Goal: Task Accomplishment & Management: Manage account settings

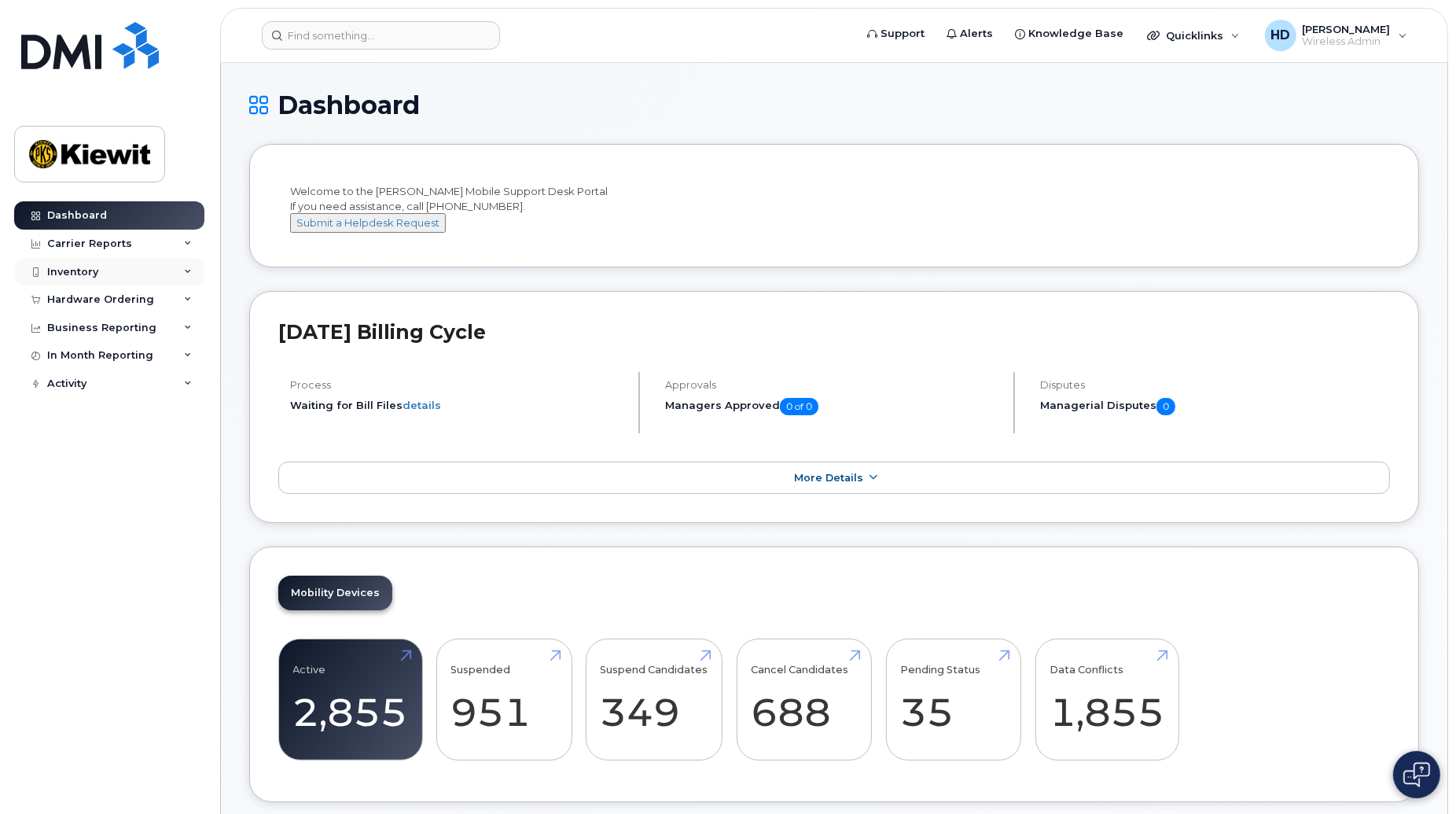
click at [179, 270] on div "Inventory" at bounding box center [109, 272] width 191 height 28
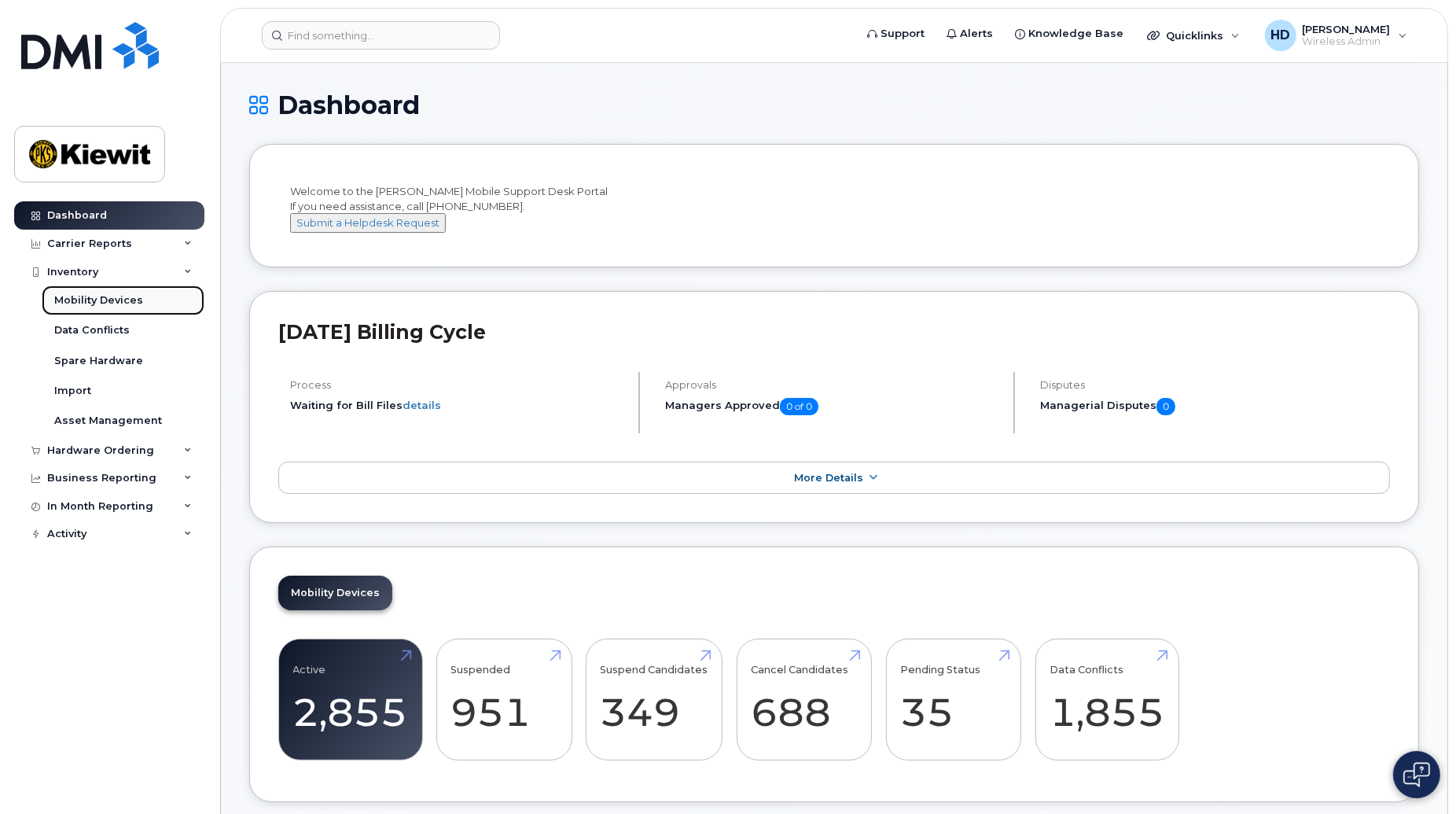
click at [100, 302] on div "Mobility Devices" at bounding box center [98, 300] width 89 height 14
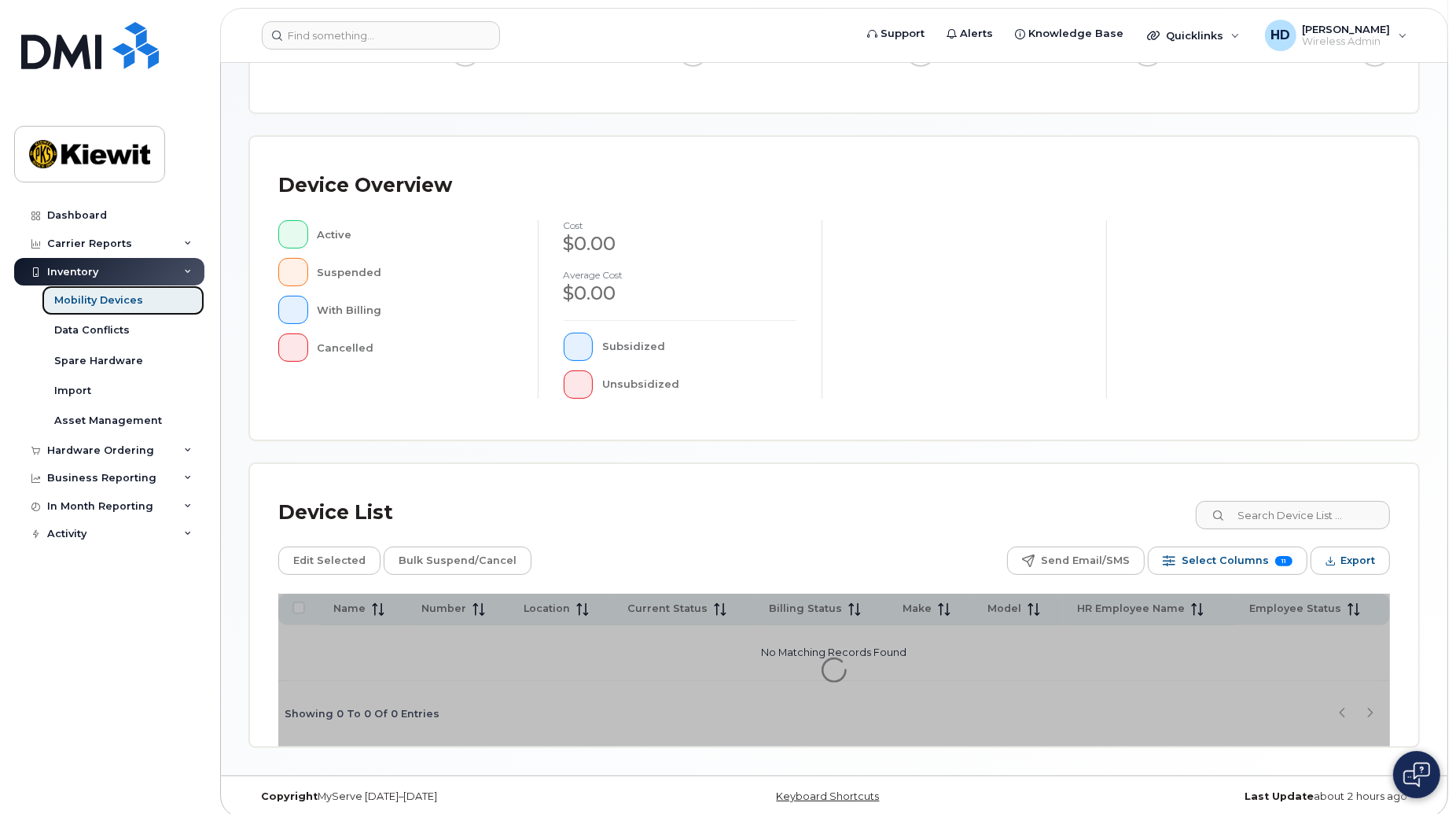
scroll to position [267, 0]
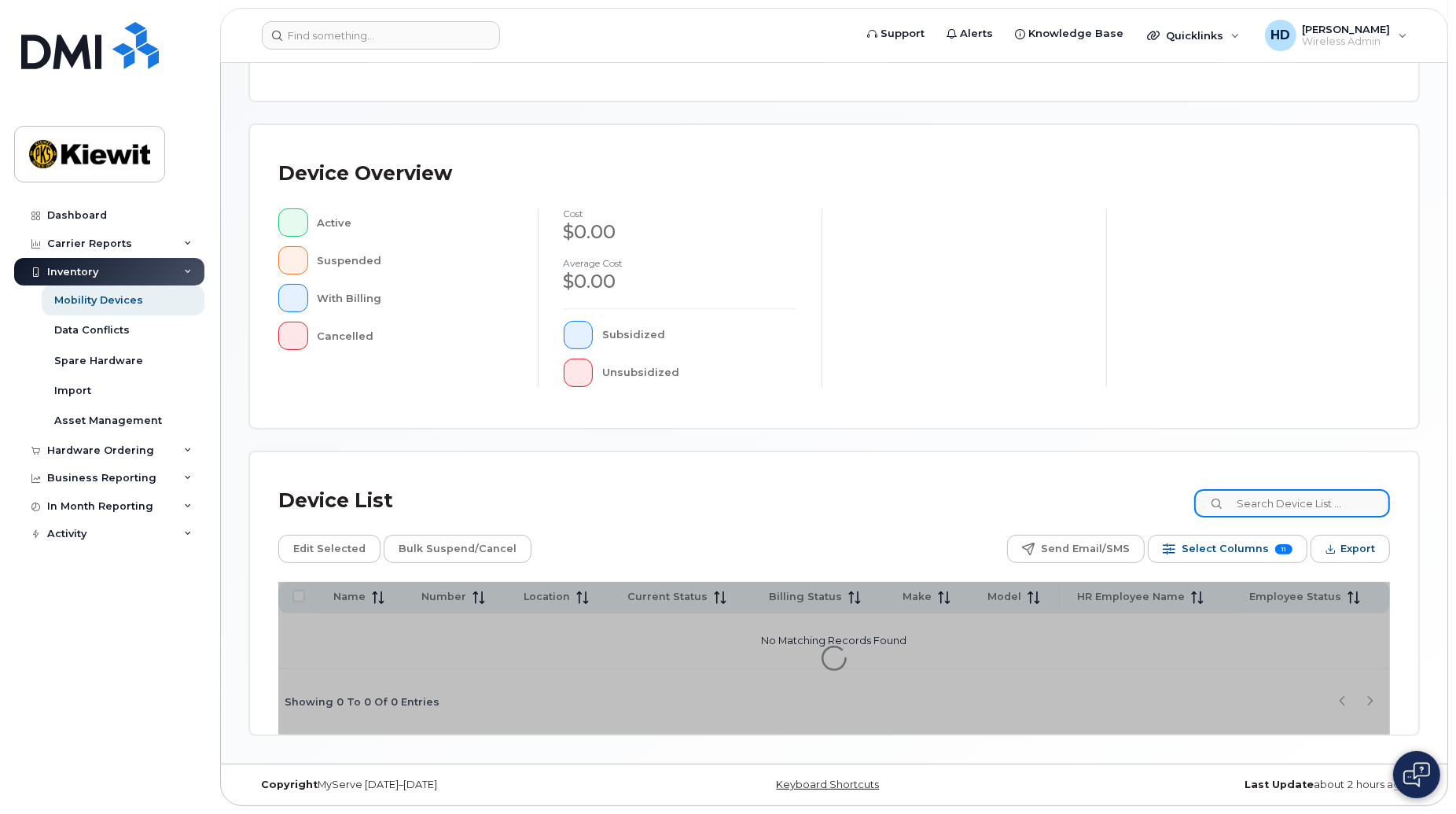
click at [1308, 505] on input at bounding box center [1292, 503] width 196 height 28
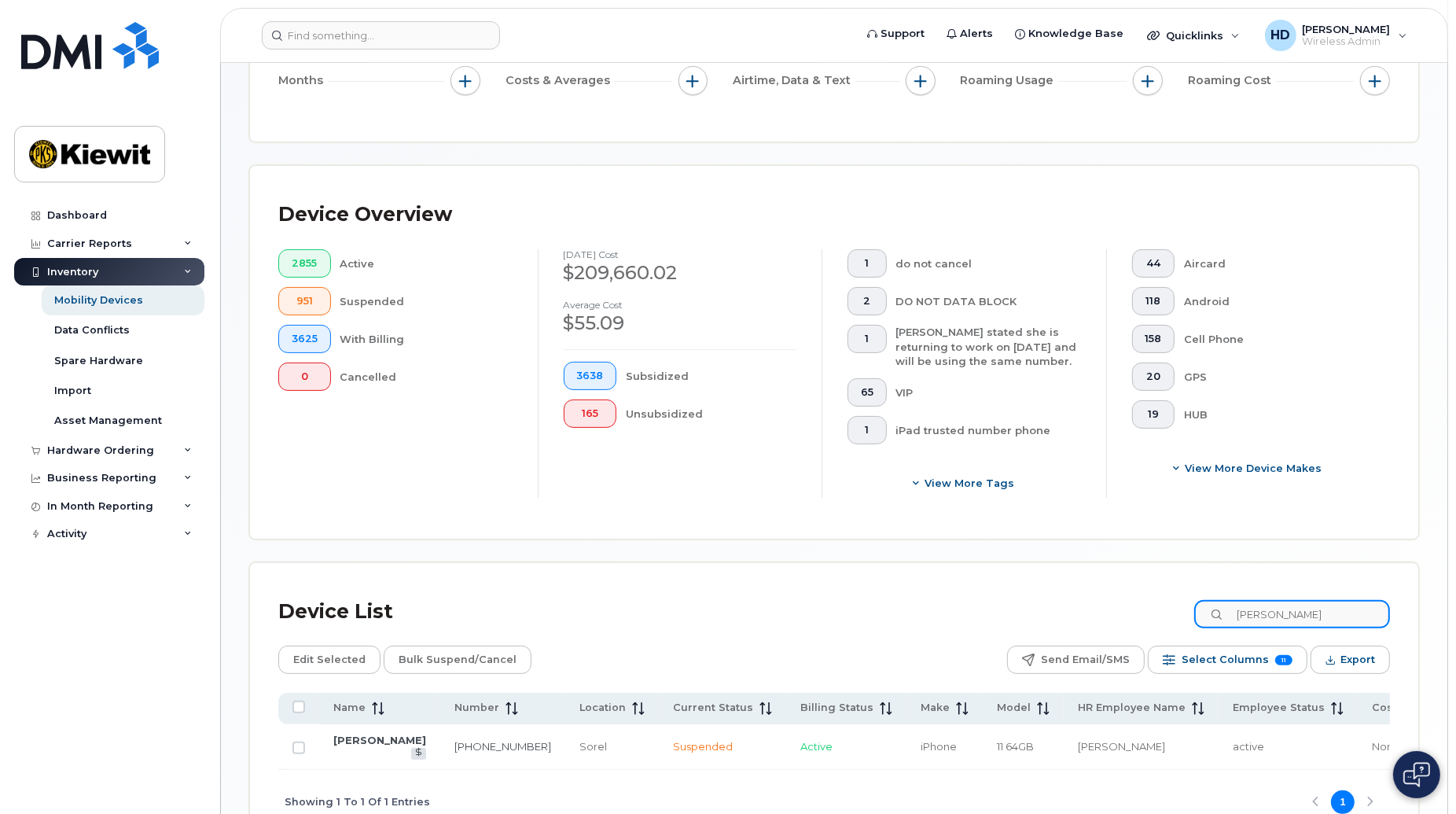
scroll to position [309, 0]
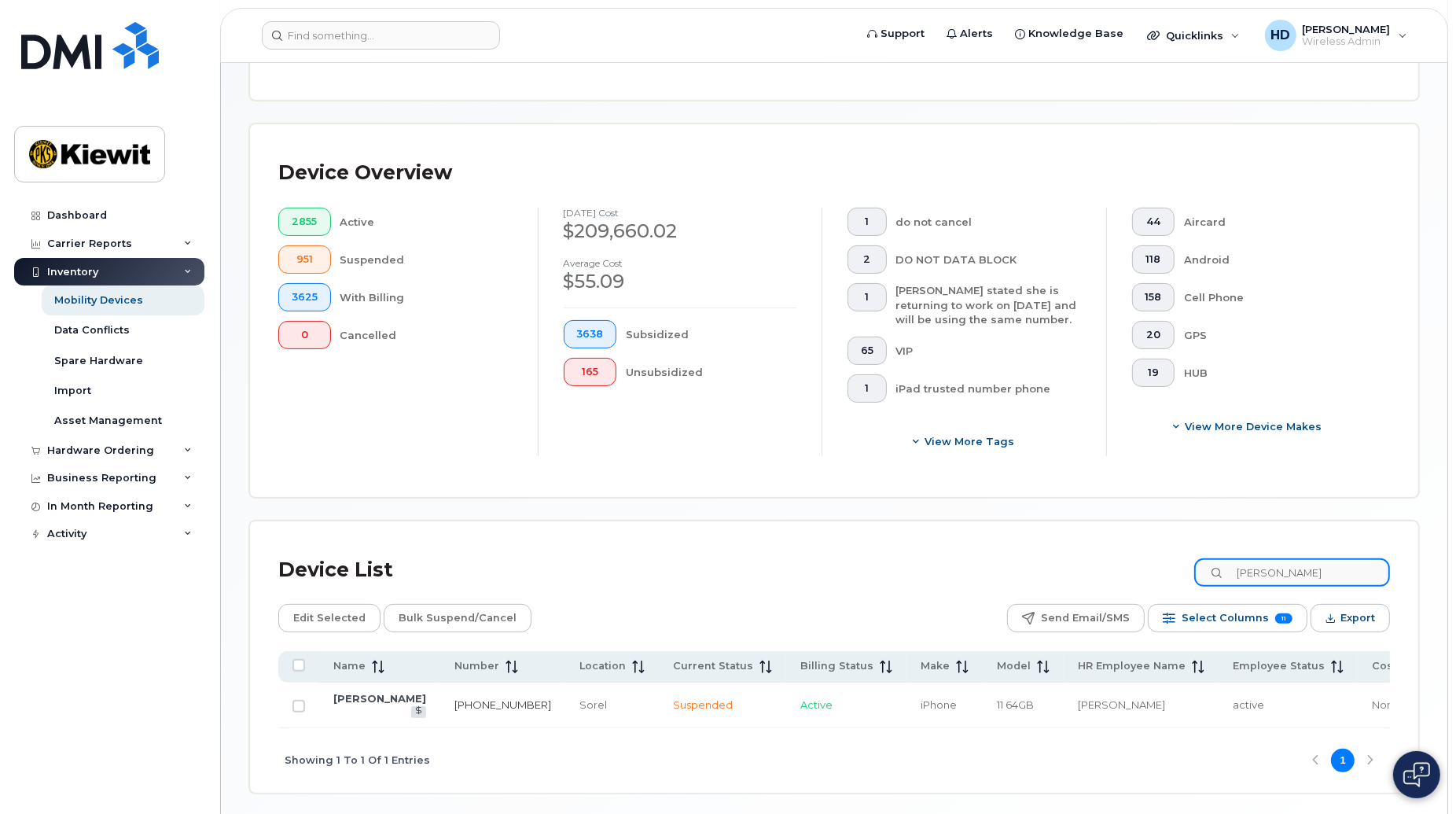
type input "rubens p"
click at [454, 698] on link "450-880-0996" at bounding box center [502, 704] width 97 height 12
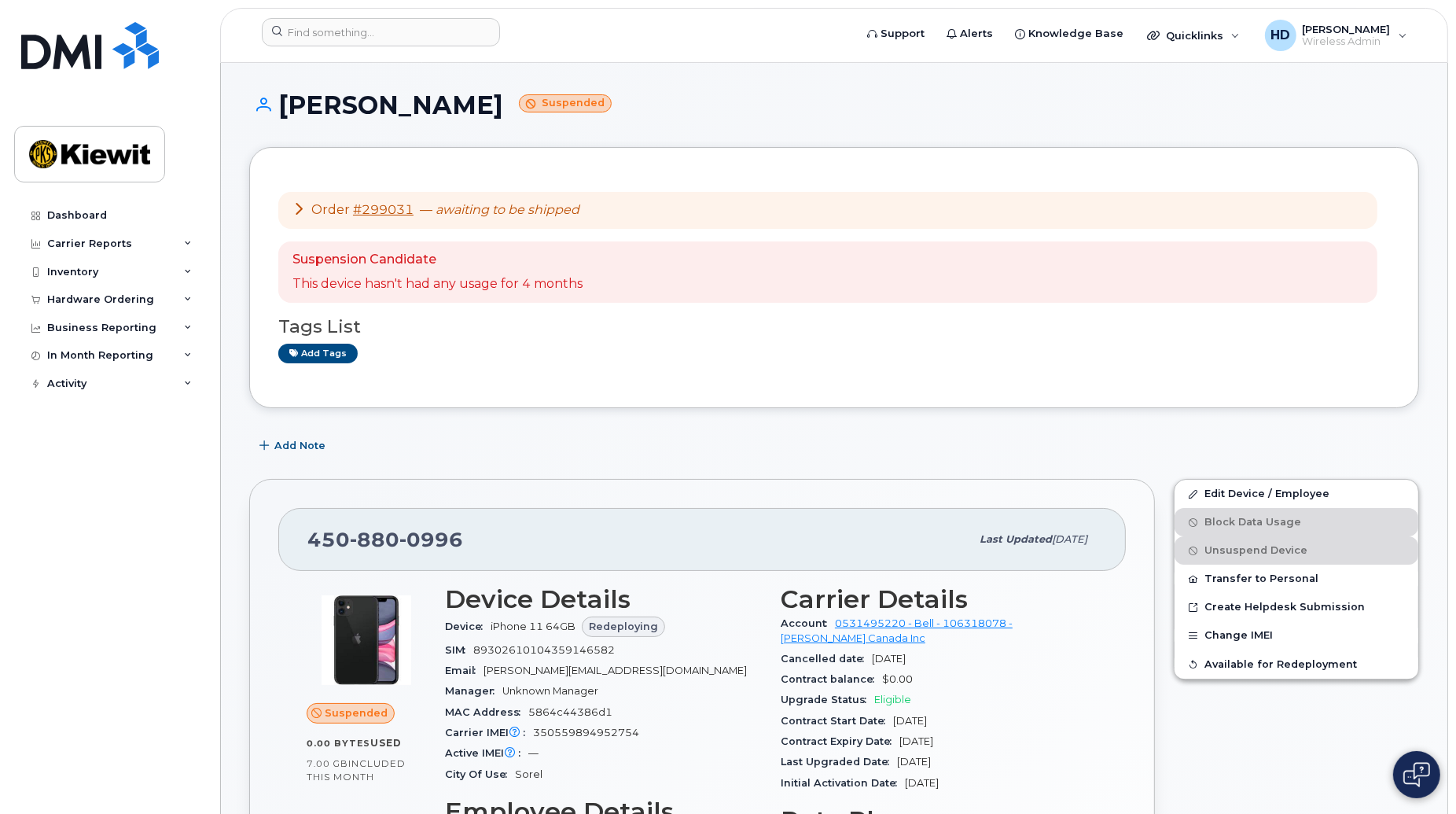
click at [796, 105] on h1 "[PERSON_NAME] Suspended" at bounding box center [834, 104] width 1170 height 27
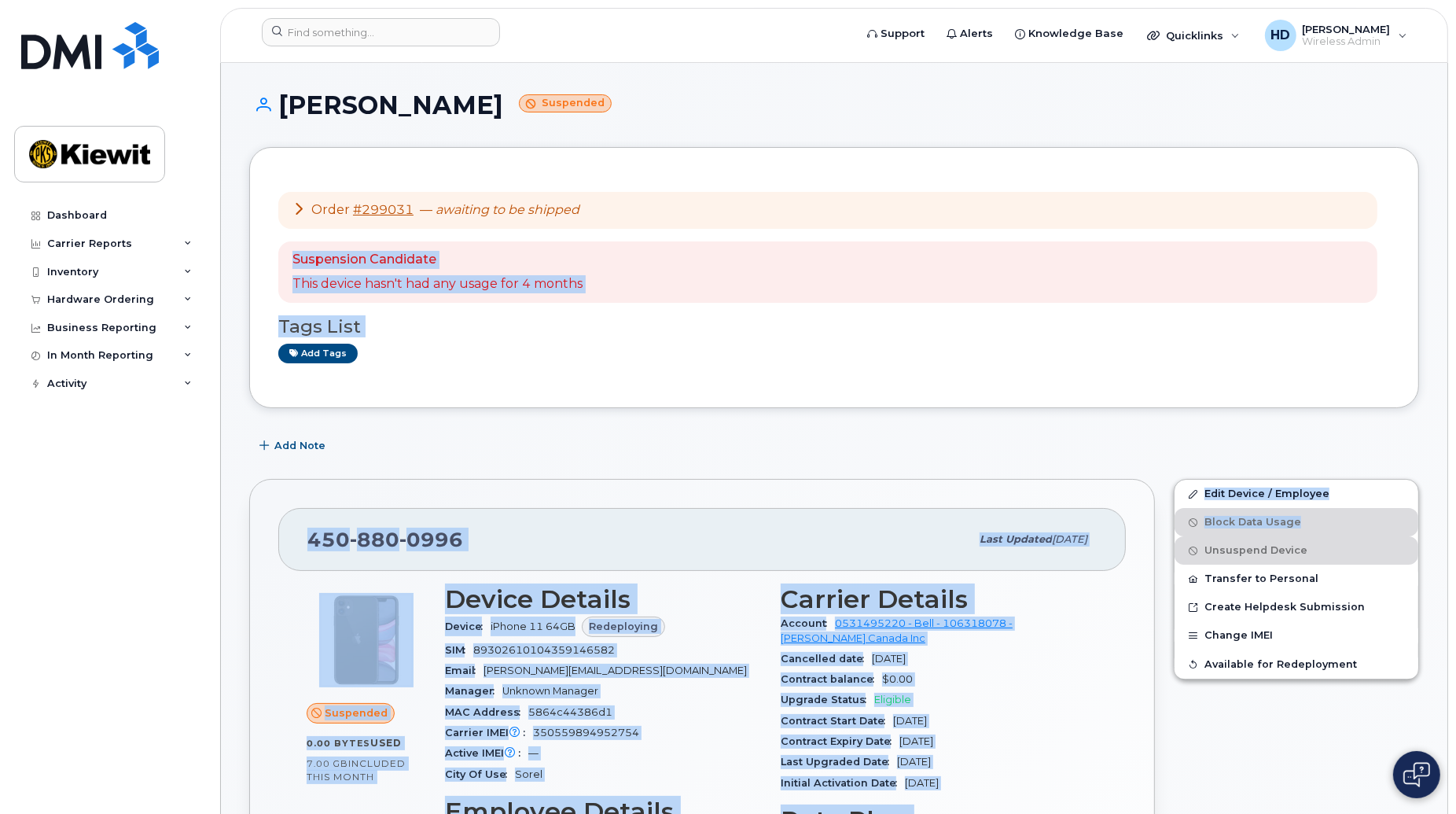
drag, startPoint x: 1455, startPoint y: 163, endPoint x: 1448, endPoint y: 507, distance: 344.1
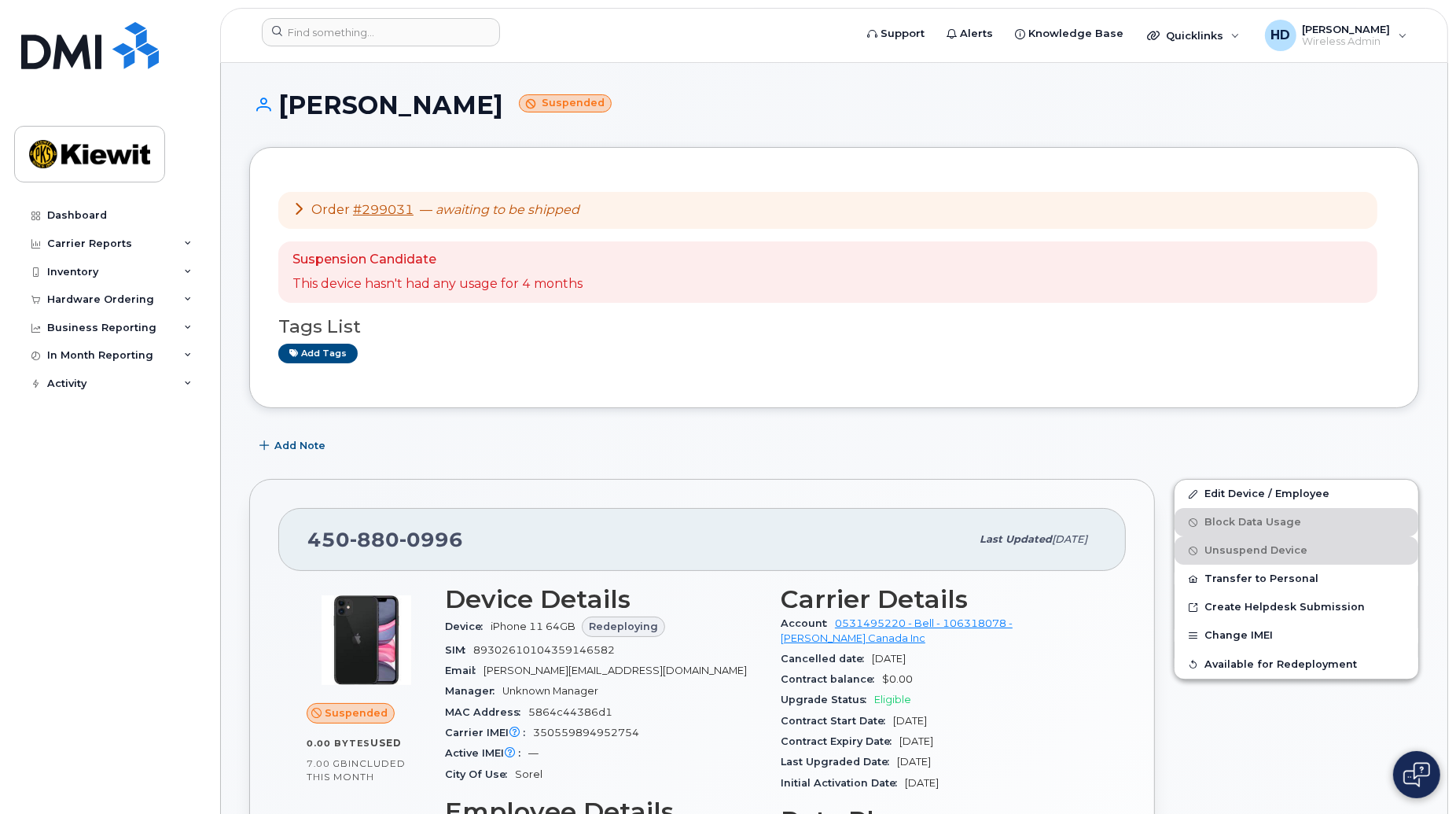
click at [1258, 97] on h1 "Rubens Petiot Suspended" at bounding box center [834, 104] width 1170 height 27
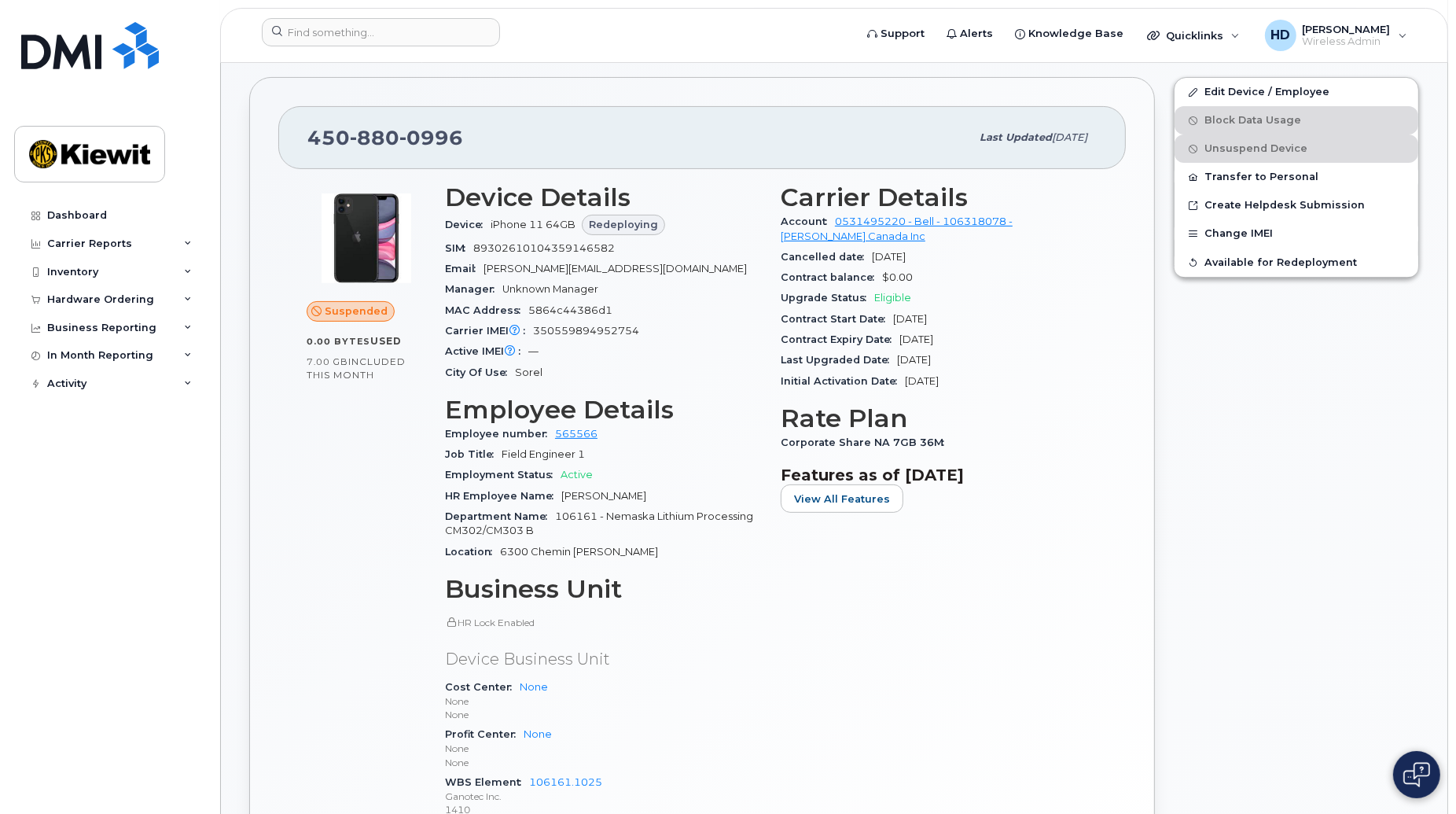
scroll to position [321, 0]
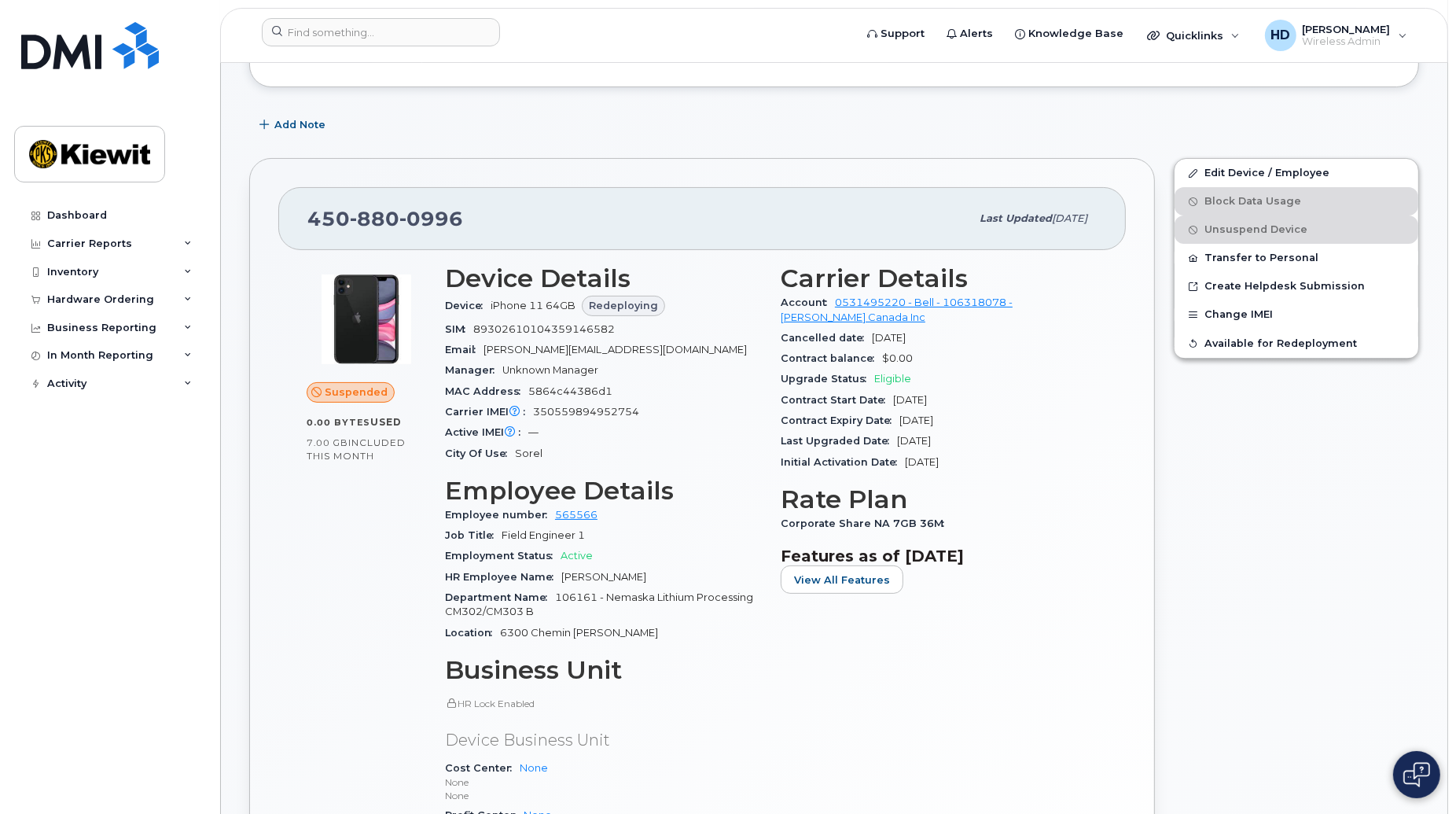
click at [855, 213] on div "450 880 0996" at bounding box center [638, 219] width 663 height 33
click at [1405, 438] on div "Edit Device / Employee Block Data Usage Unsuspend Device Transfer to Personal C…" at bounding box center [1296, 585] width 264 height 874
click at [357, 387] on span "Suspended" at bounding box center [357, 392] width 63 height 15
click at [336, 280] on img at bounding box center [365, 319] width 94 height 94
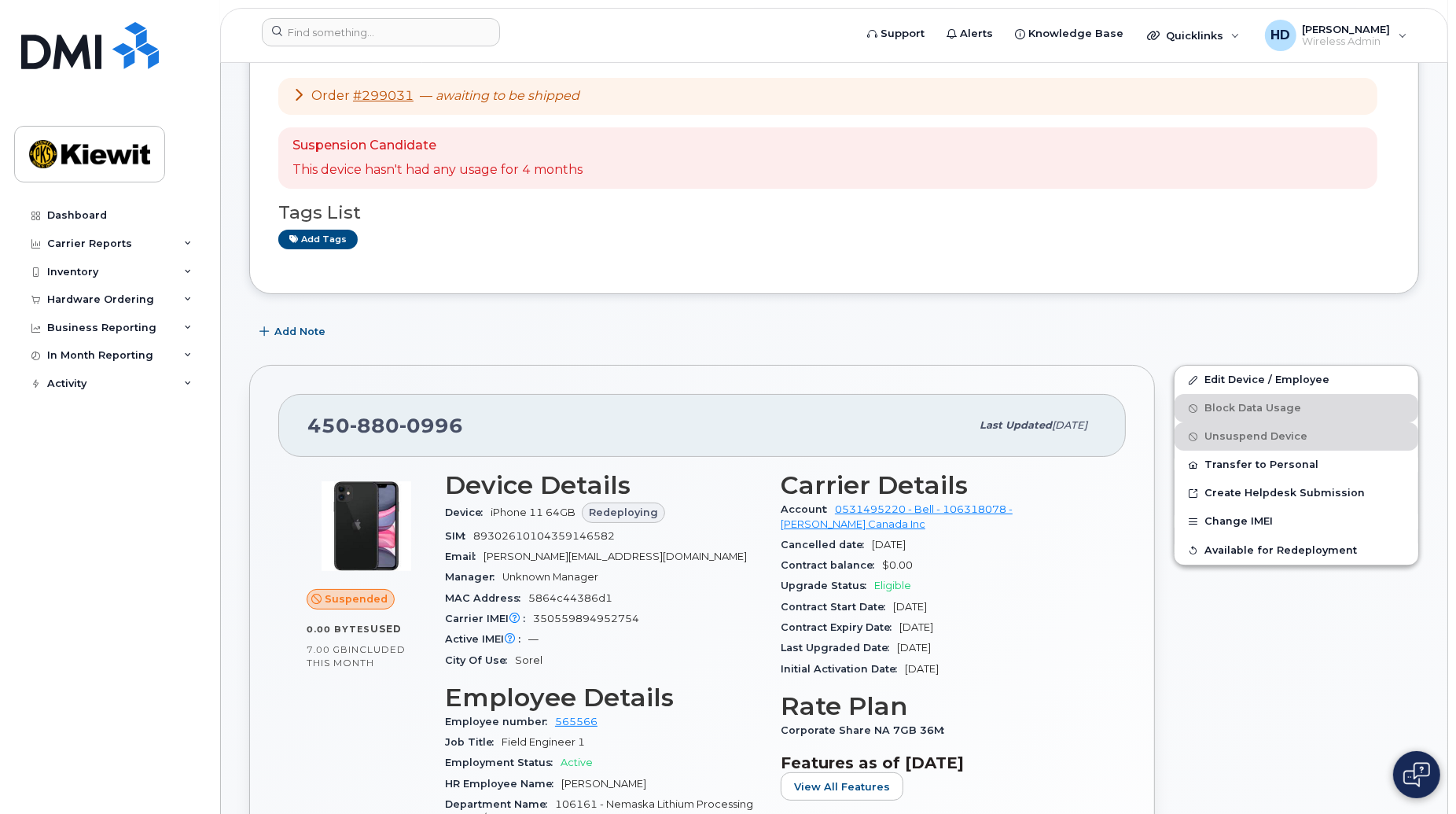
scroll to position [0, 0]
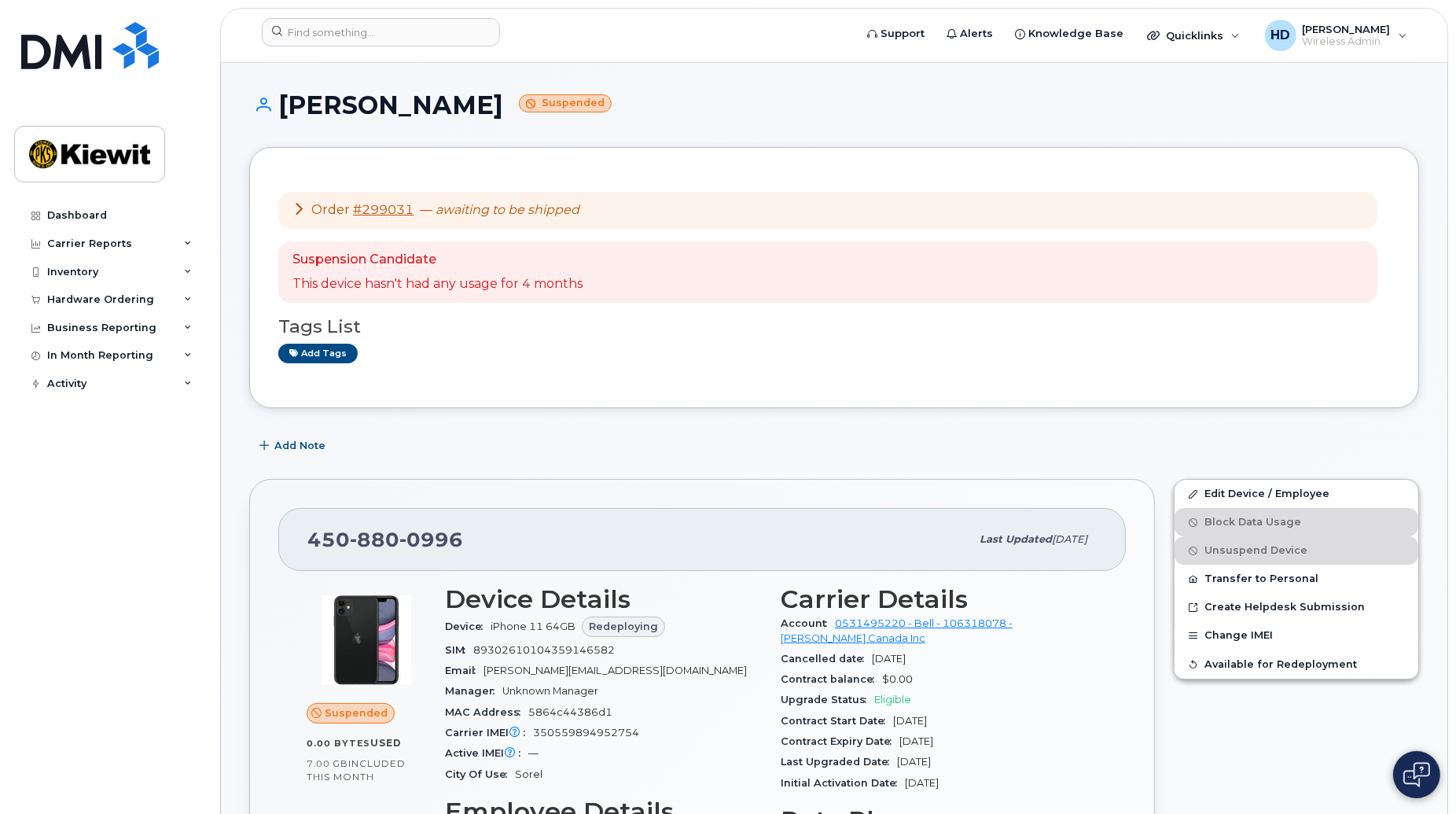
click at [509, 91] on h1 "Rubens Petiot Suspended" at bounding box center [834, 104] width 1170 height 27
drag, startPoint x: 509, startPoint y: 91, endPoint x: 456, endPoint y: 114, distance: 57.8
click at [456, 113] on h1 "Rubens Petiot Suspended" at bounding box center [834, 104] width 1170 height 27
click at [319, 288] on p "This device hasn't had any usage for 4 months" at bounding box center [437, 284] width 290 height 18
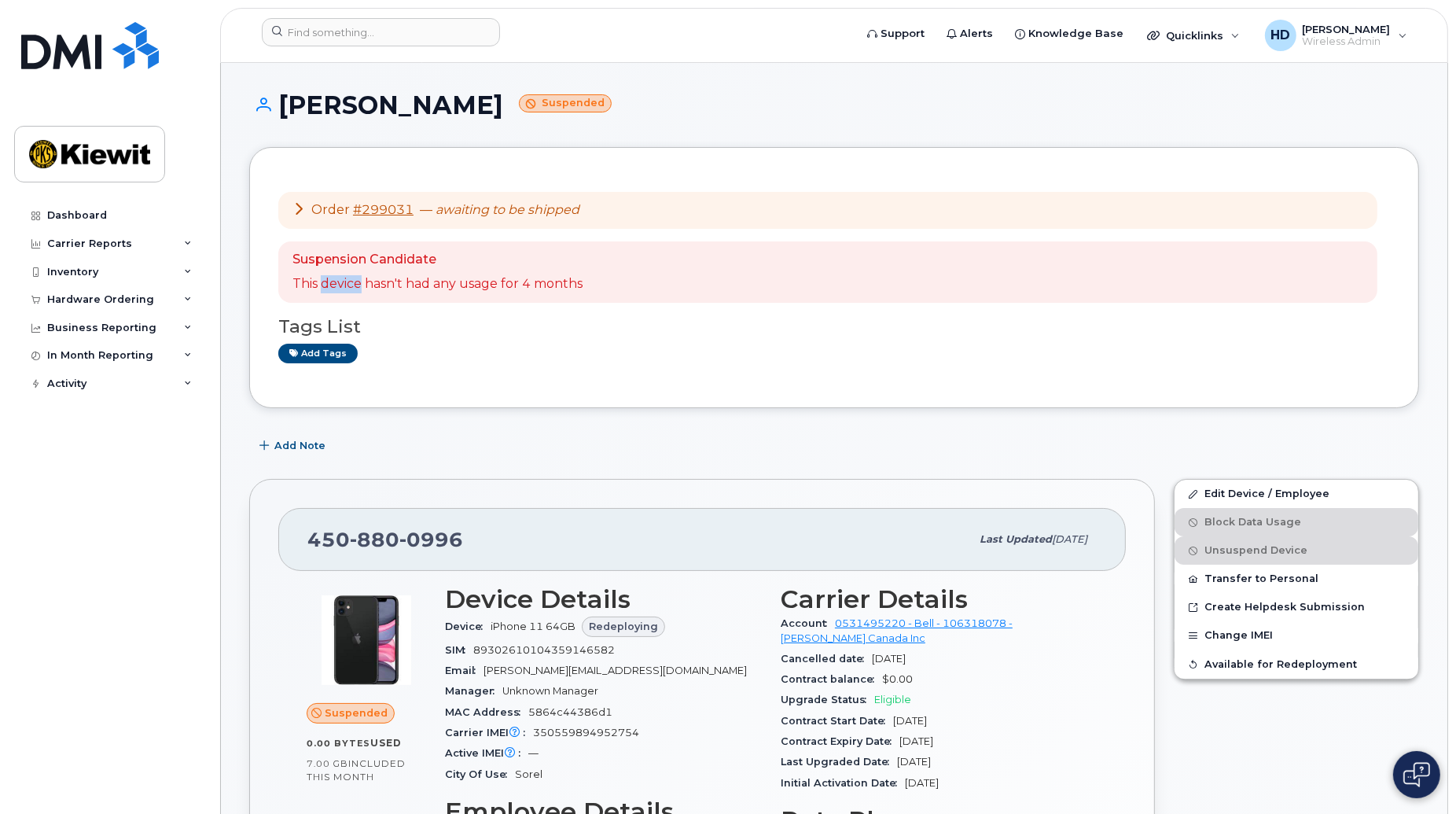
click at [319, 288] on p "This device hasn't had any usage for 4 months" at bounding box center [437, 284] width 290 height 18
click at [559, 289] on p "This device hasn't had any usage for 4 months" at bounding box center [437, 284] width 290 height 18
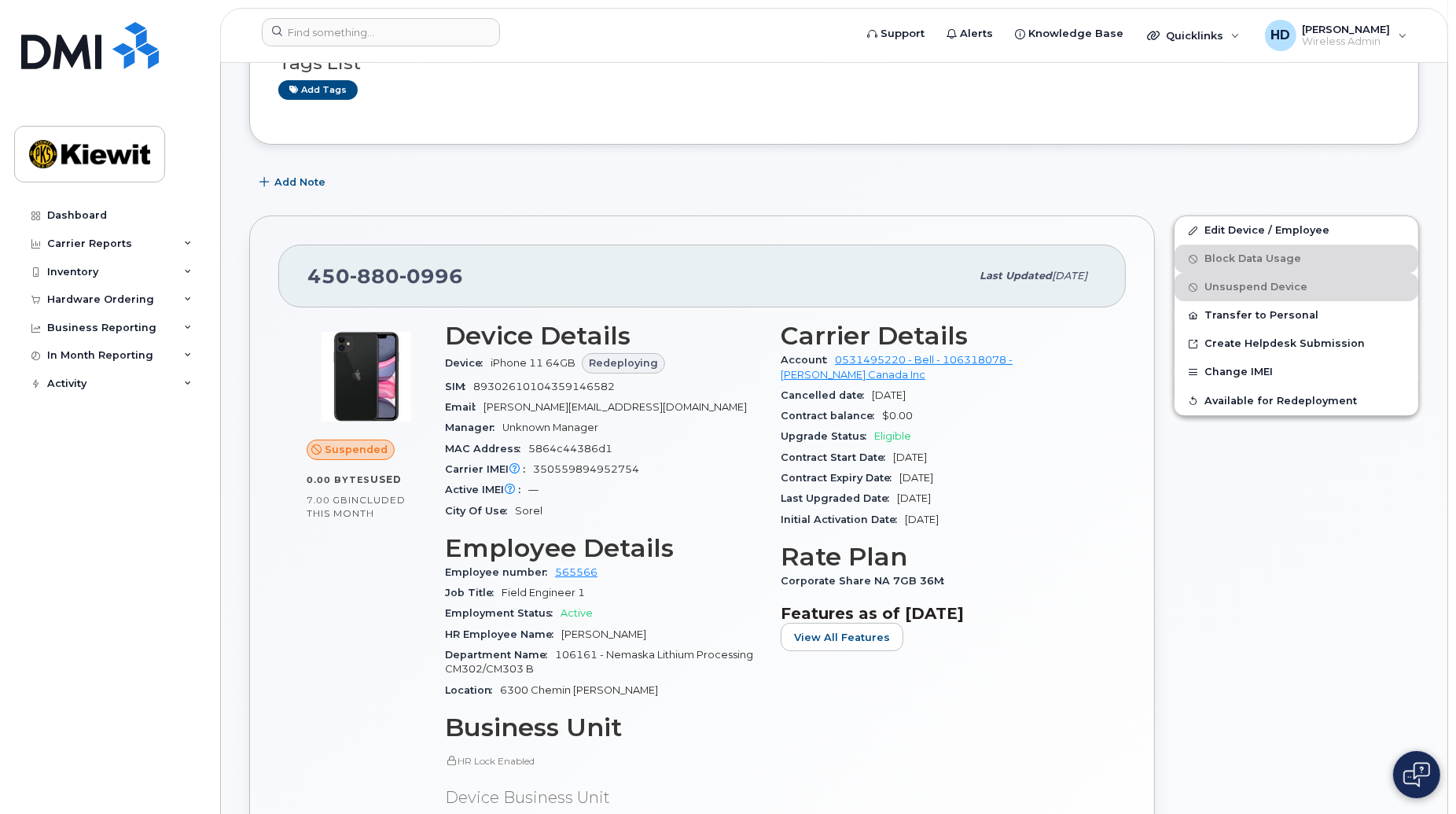
scroll to position [245, 0]
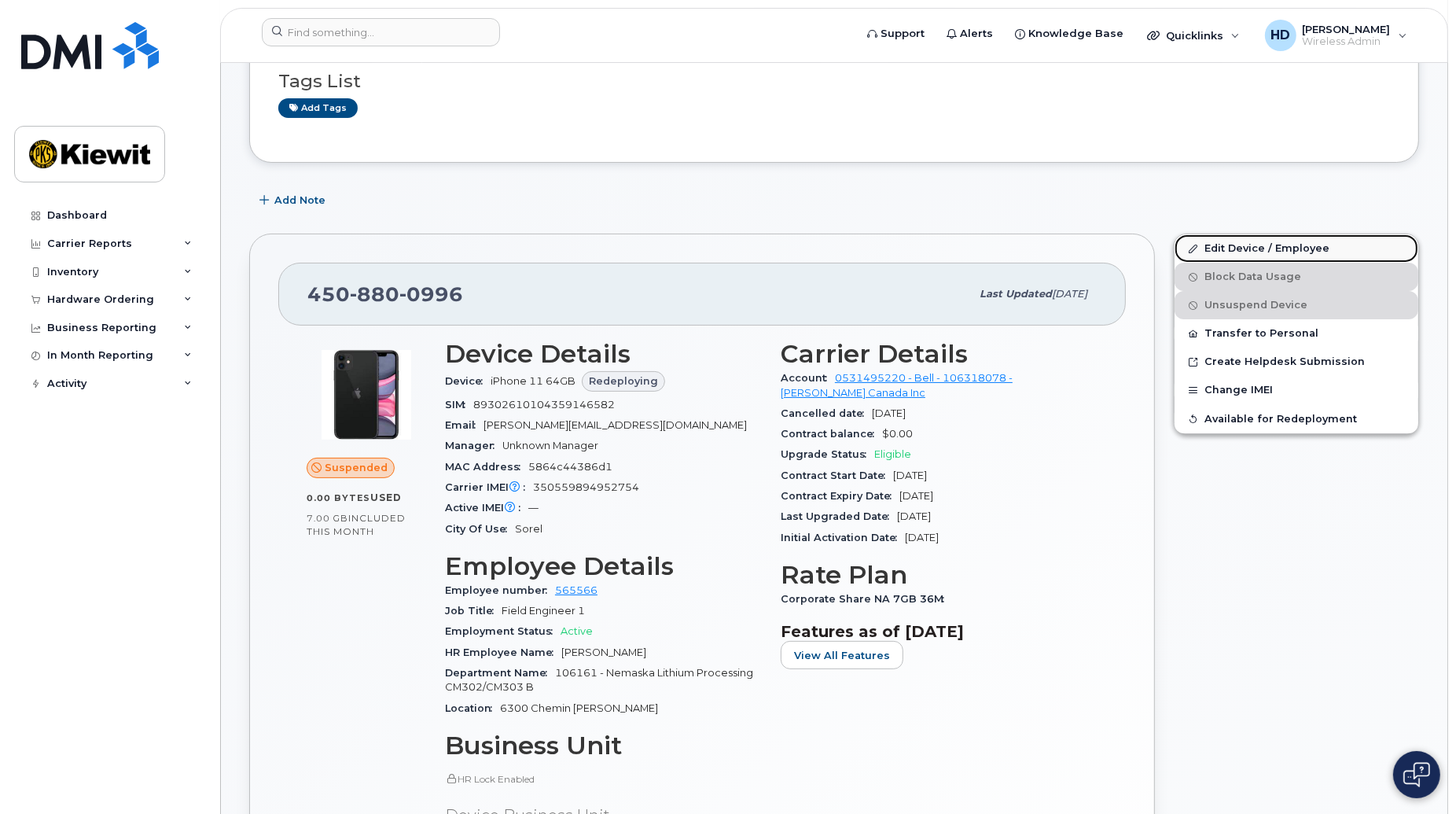
click at [1258, 248] on link "Edit Device / Employee" at bounding box center [1296, 249] width 244 height 28
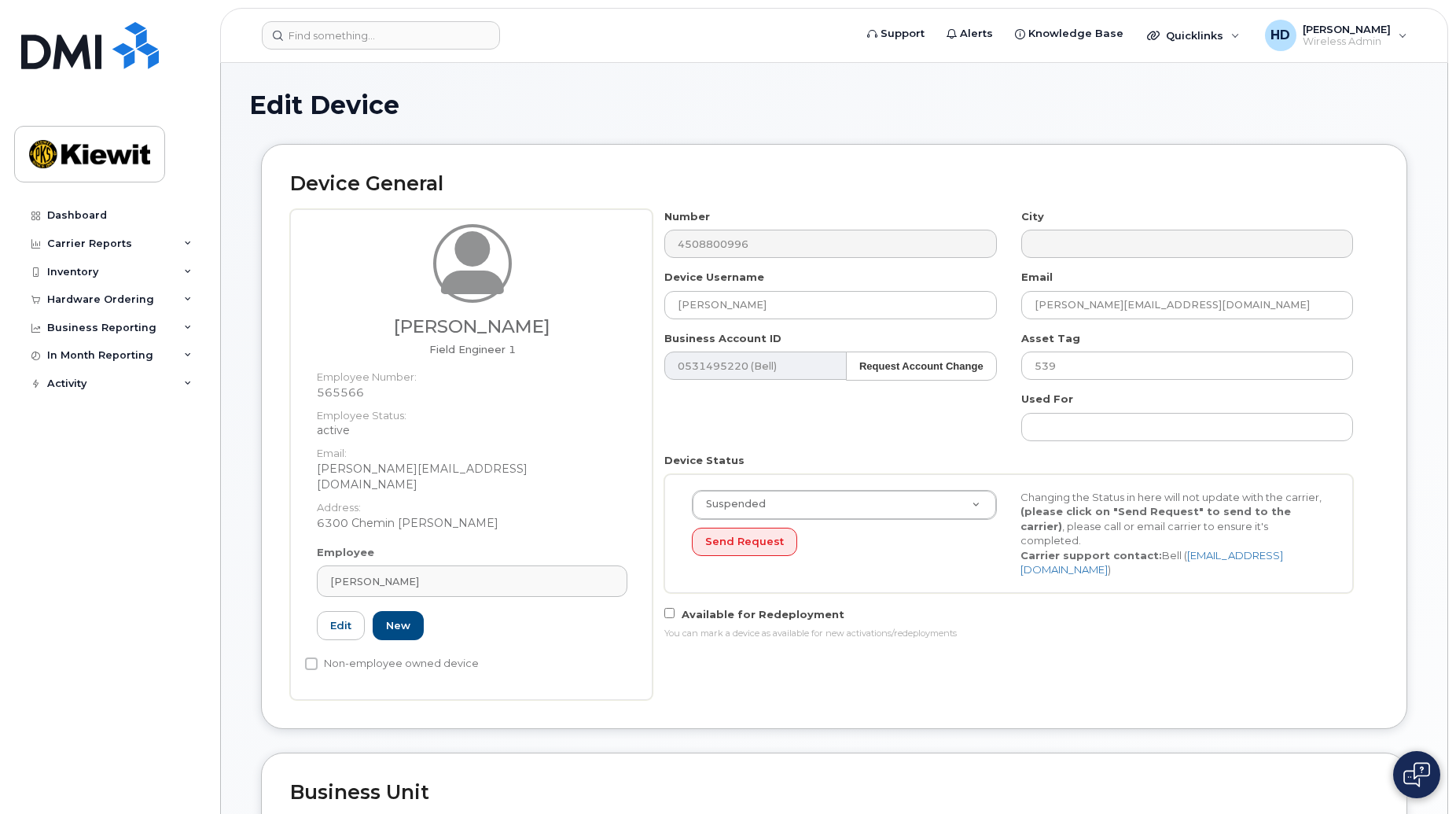
select select "14059"
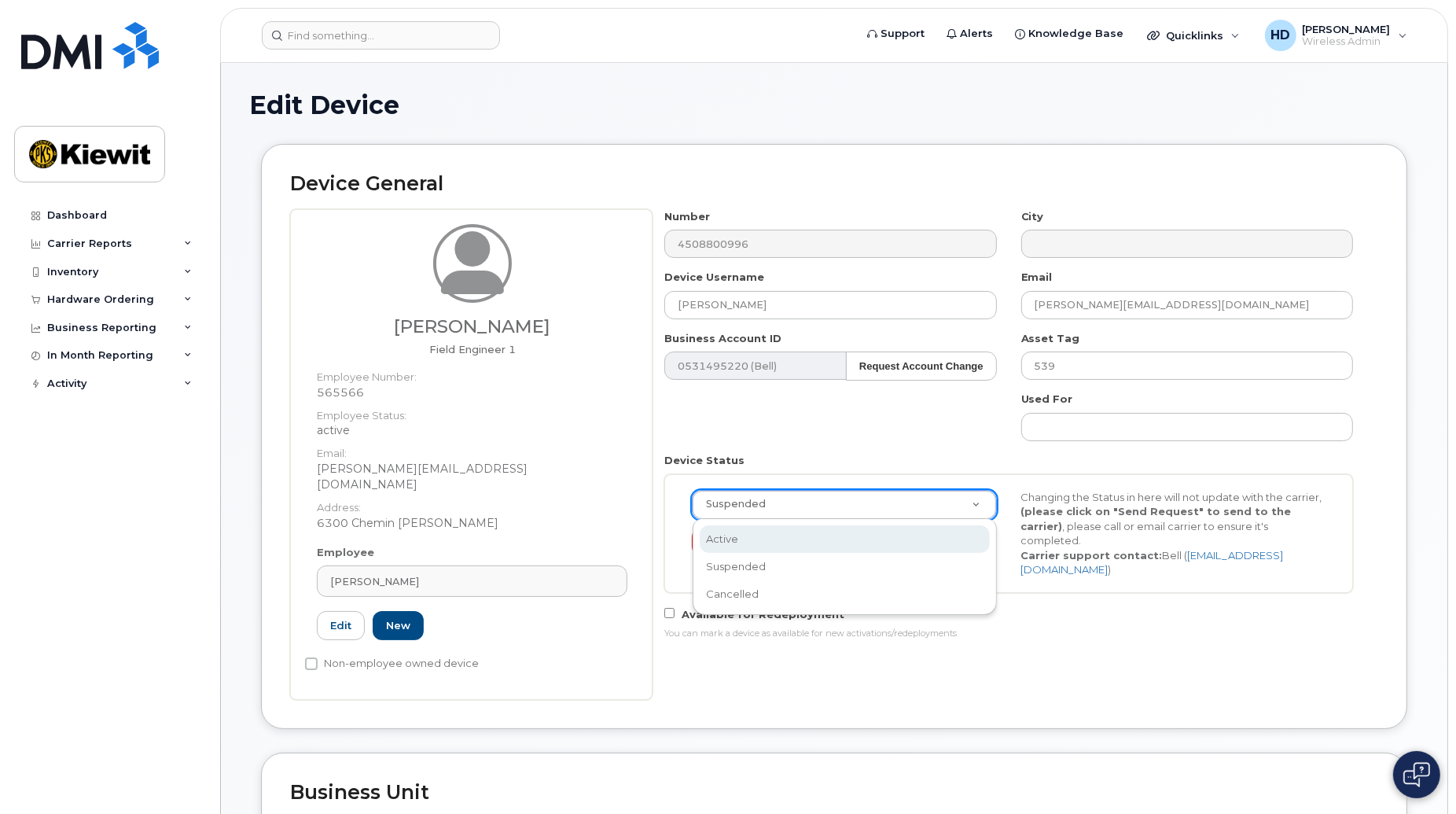
select select "active"
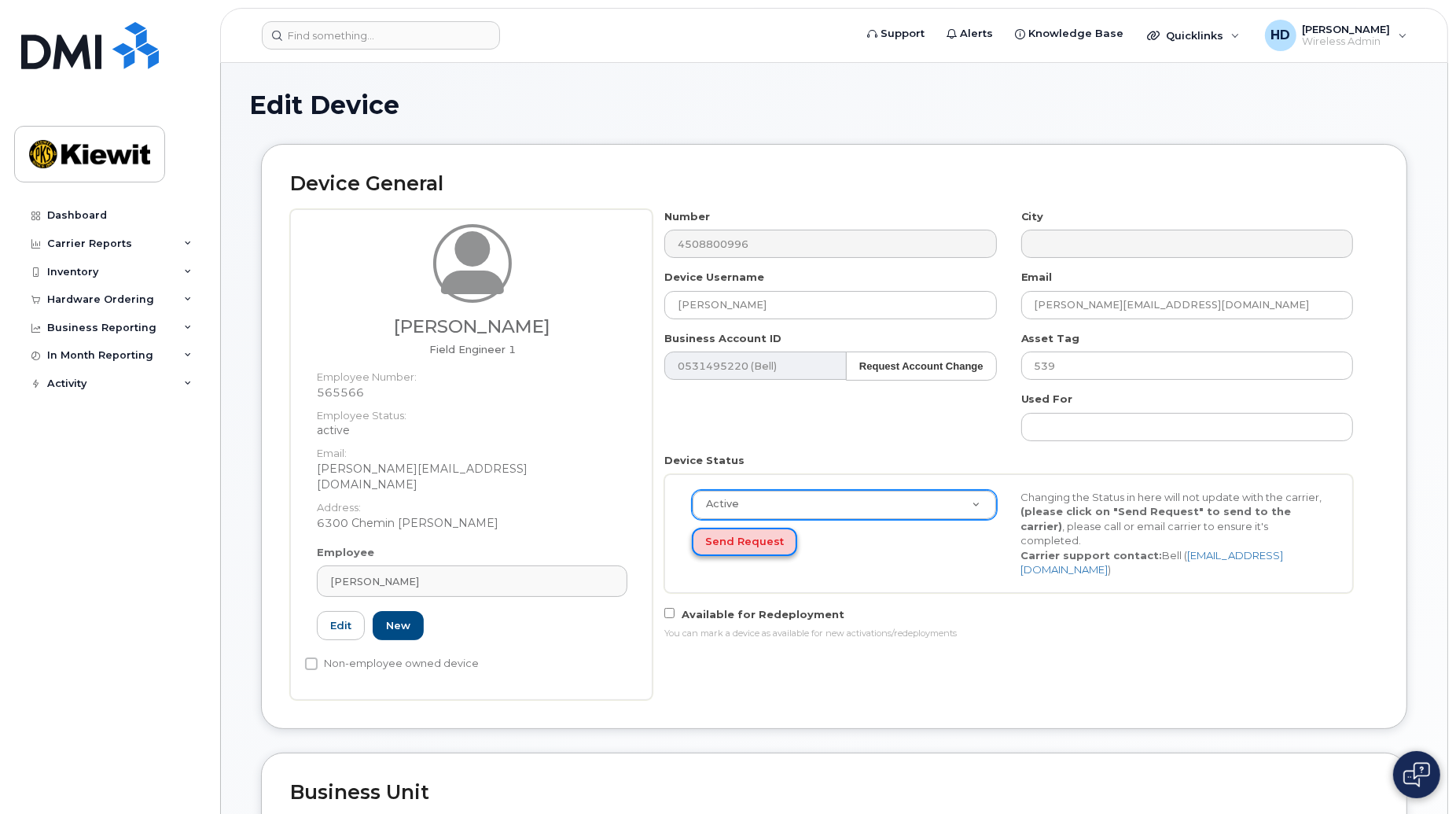
click at [752, 540] on button "Send Request" at bounding box center [745, 542] width 105 height 29
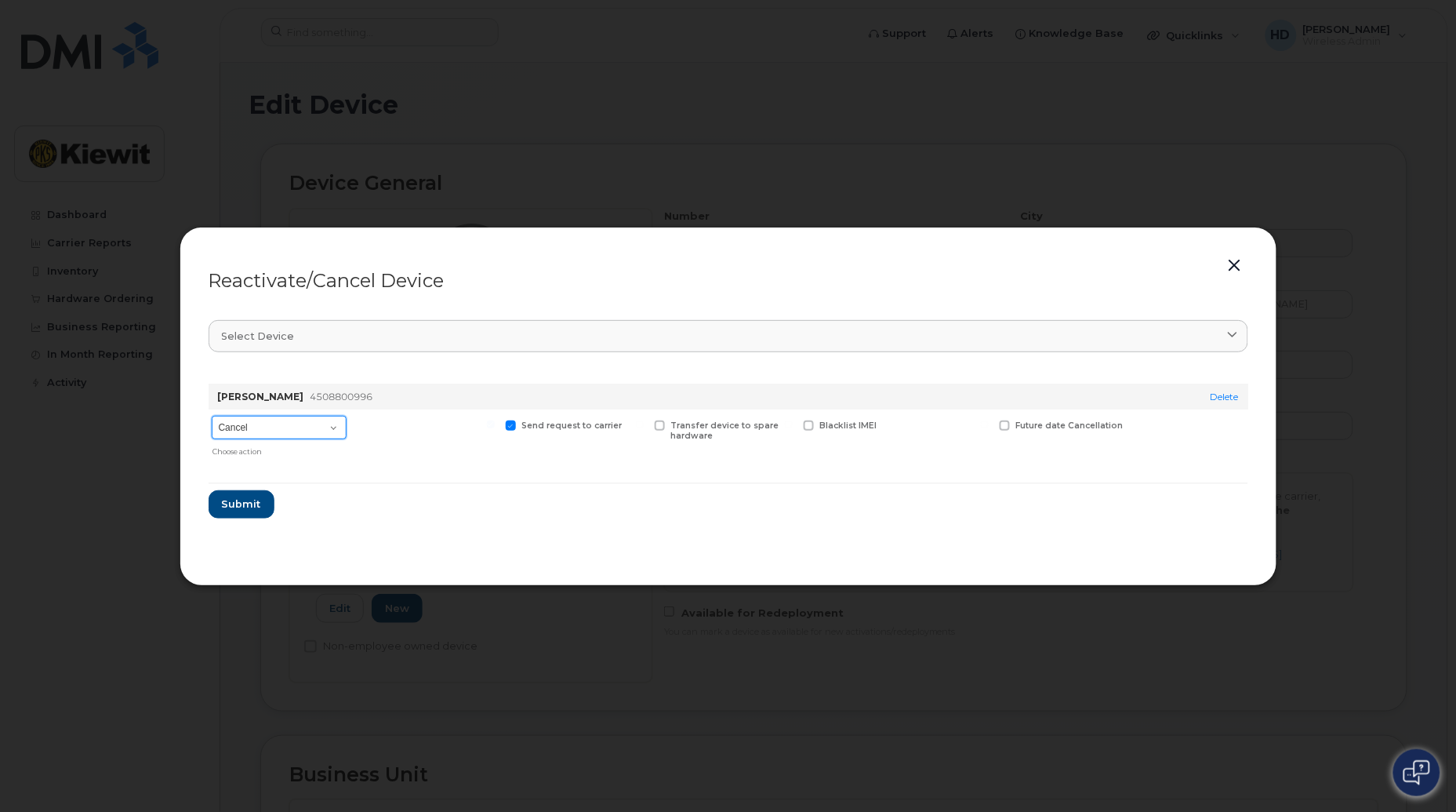
click at [333, 424] on select "Cancel Suspend - Extend Suspension Reactivate" at bounding box center [279, 427] width 135 height 24
select select "[object Object]"
click at [212, 415] on select "Cancel Suspend - Extend Suspension Reactivate" at bounding box center [279, 427] width 135 height 24
click at [240, 506] on span "Submit" at bounding box center [240, 504] width 39 height 15
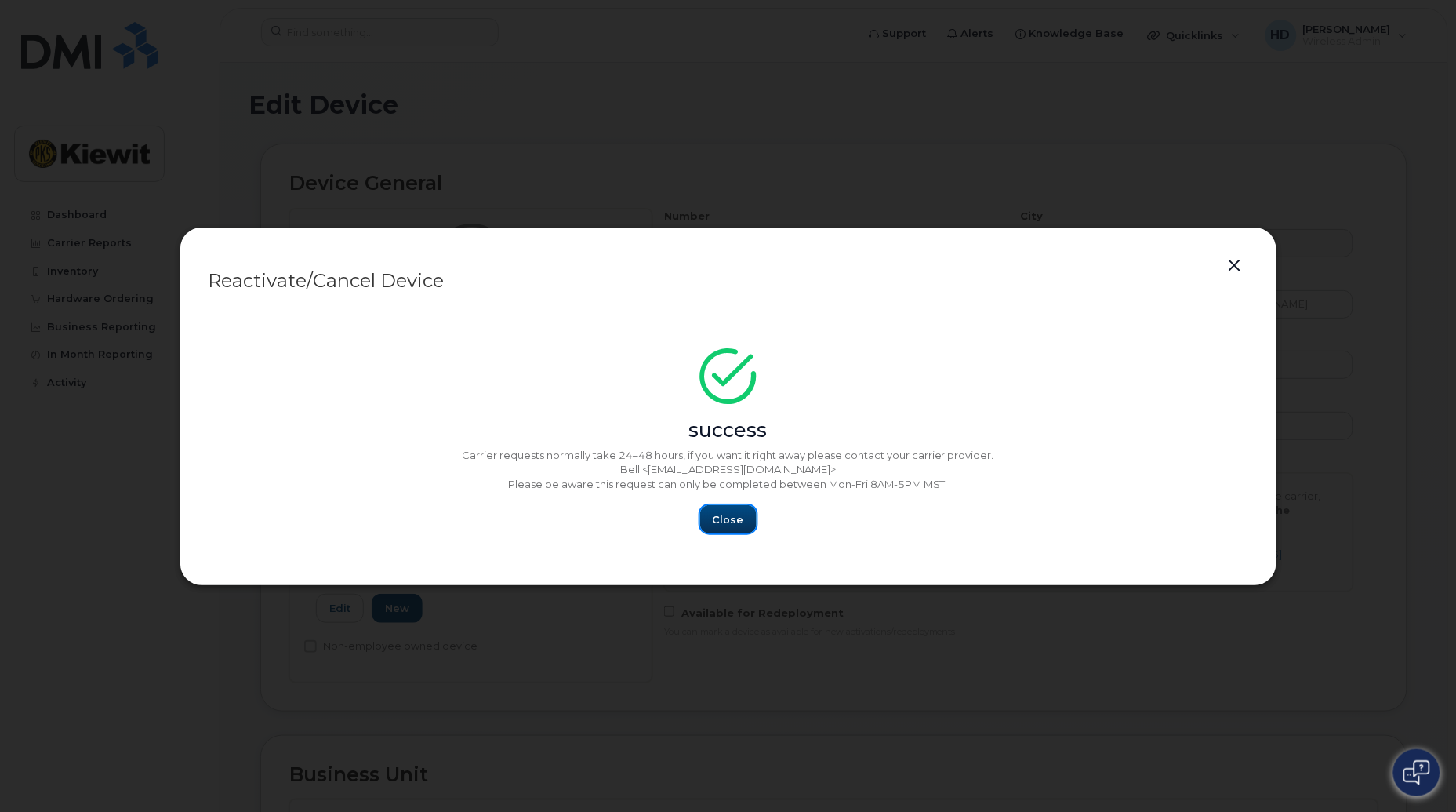
click at [732, 522] on span "Close" at bounding box center [729, 519] width 32 height 15
click at [732, 519] on span "Close" at bounding box center [729, 519] width 32 height 15
click at [1374, 499] on div at bounding box center [728, 406] width 1456 height 812
drag, startPoint x: 717, startPoint y: 513, endPoint x: 743, endPoint y: 516, distance: 26.2
click at [717, 513] on span "Close" at bounding box center [729, 519] width 32 height 15
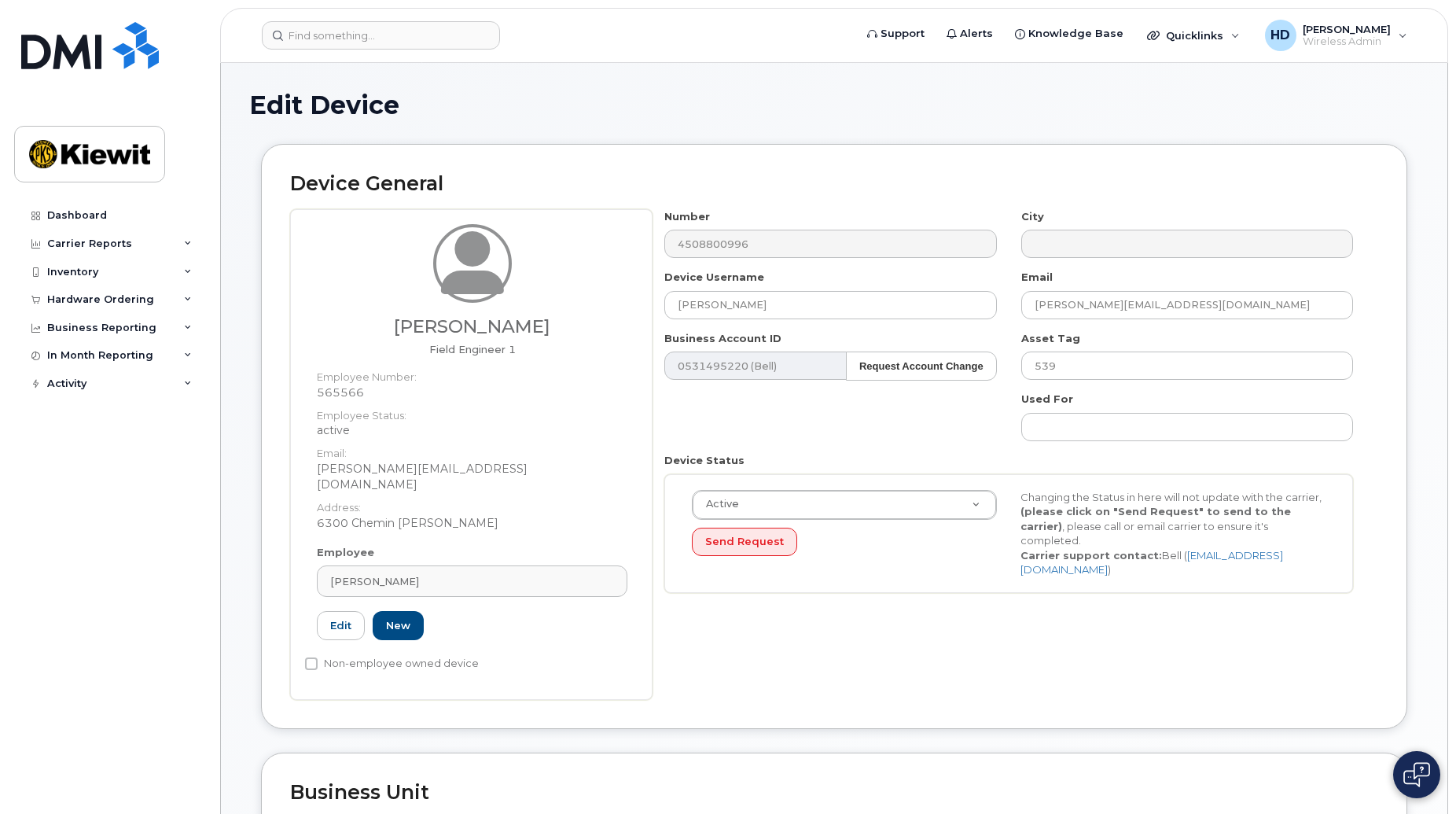
select select "14059"
drag, startPoint x: 1454, startPoint y: 354, endPoint x: 1452, endPoint y: 532, distance: 178.0
click at [1452, 532] on body "Support Alerts Knowledge Base Quicklinks Suspend / Cancel Device Change SIM Car…" at bounding box center [728, 826] width 1456 height 1653
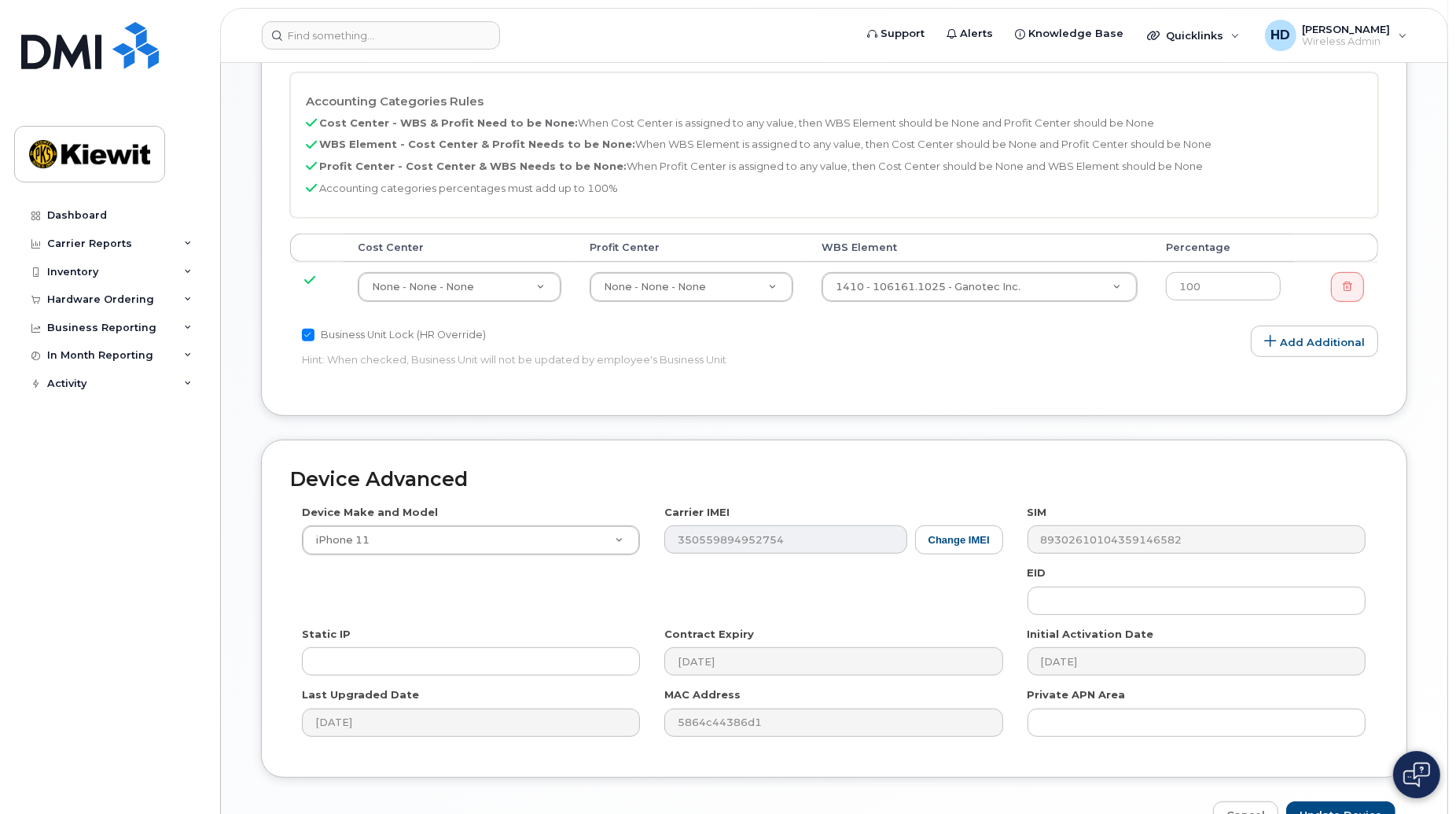
scroll to position [824, 0]
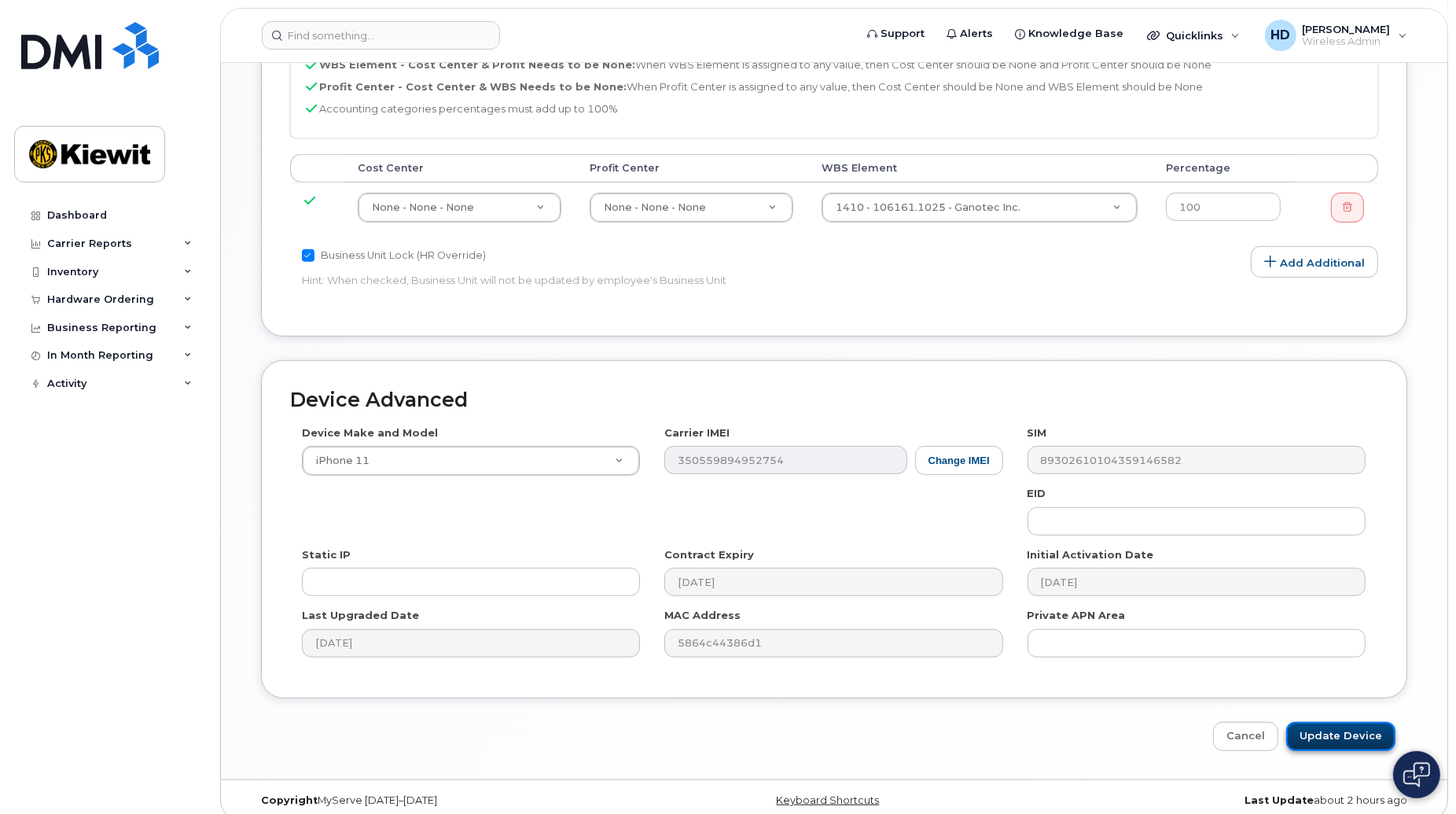
click at [1340, 722] on input "Update Device" at bounding box center [1341, 736] width 109 height 29
type input "Saving..."
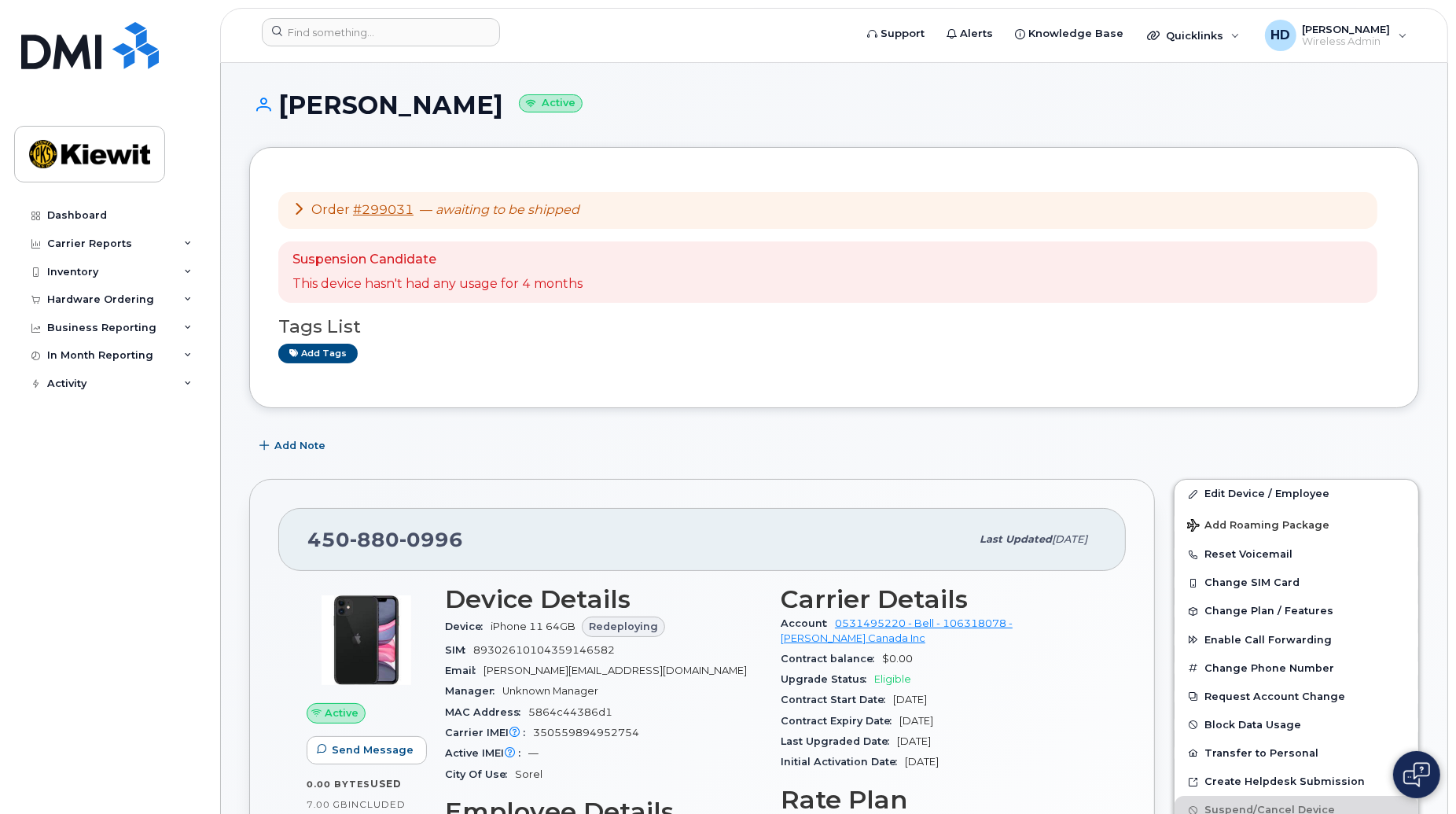
drag, startPoint x: 131, startPoint y: 585, endPoint x: 149, endPoint y: 528, distance: 59.8
click at [131, 585] on div "Dashboard Carrier Reports Monthly Billing Data Daily Data Pooling Data Behavior…" at bounding box center [111, 495] width 194 height 589
click at [1282, 551] on button "Reset Voicemail" at bounding box center [1296, 554] width 244 height 28
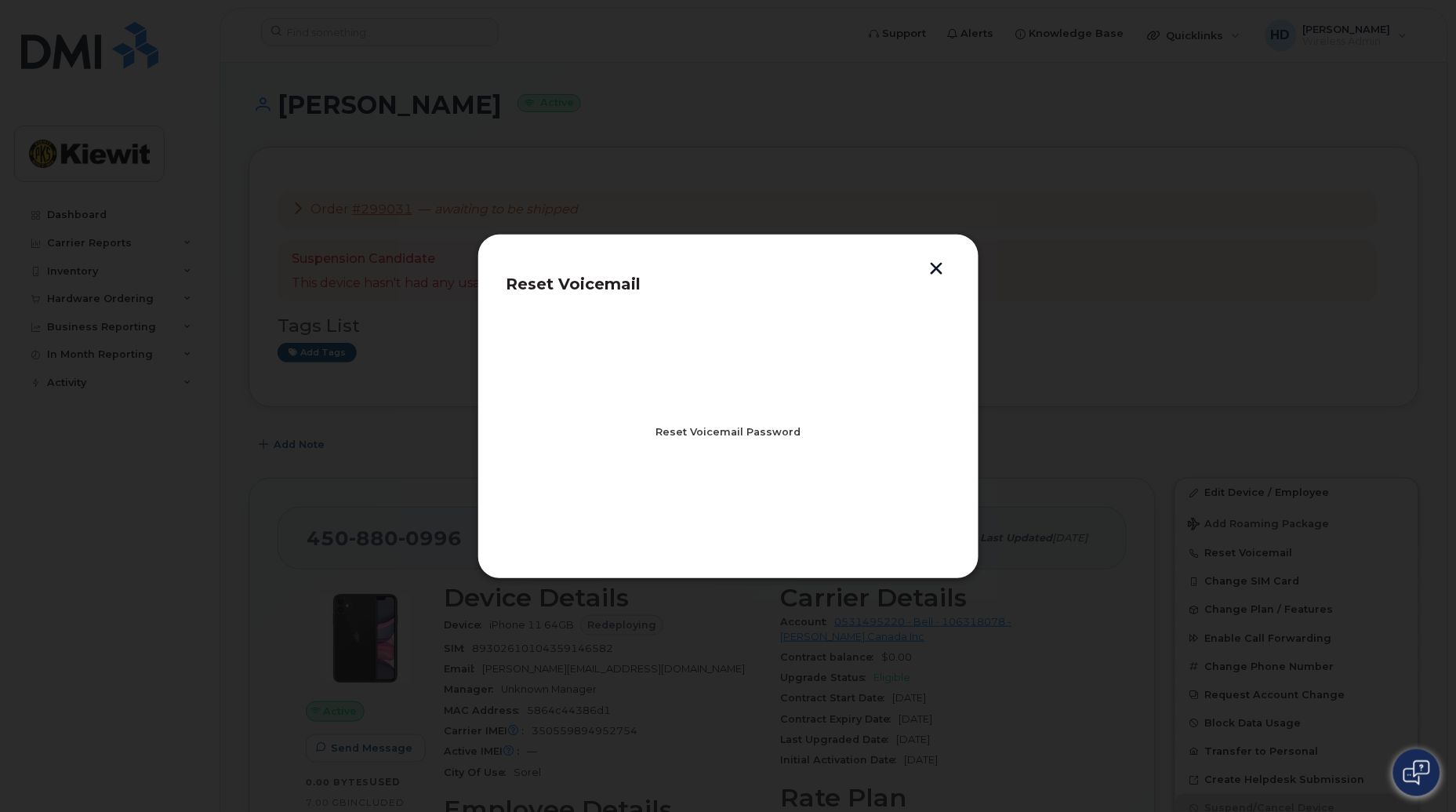
click at [730, 428] on span "Reset Voicemail Password" at bounding box center [728, 431] width 145 height 15
click at [725, 505] on span "Close" at bounding box center [729, 500] width 32 height 15
